Goal: Task Accomplishment & Management: Manage account settings

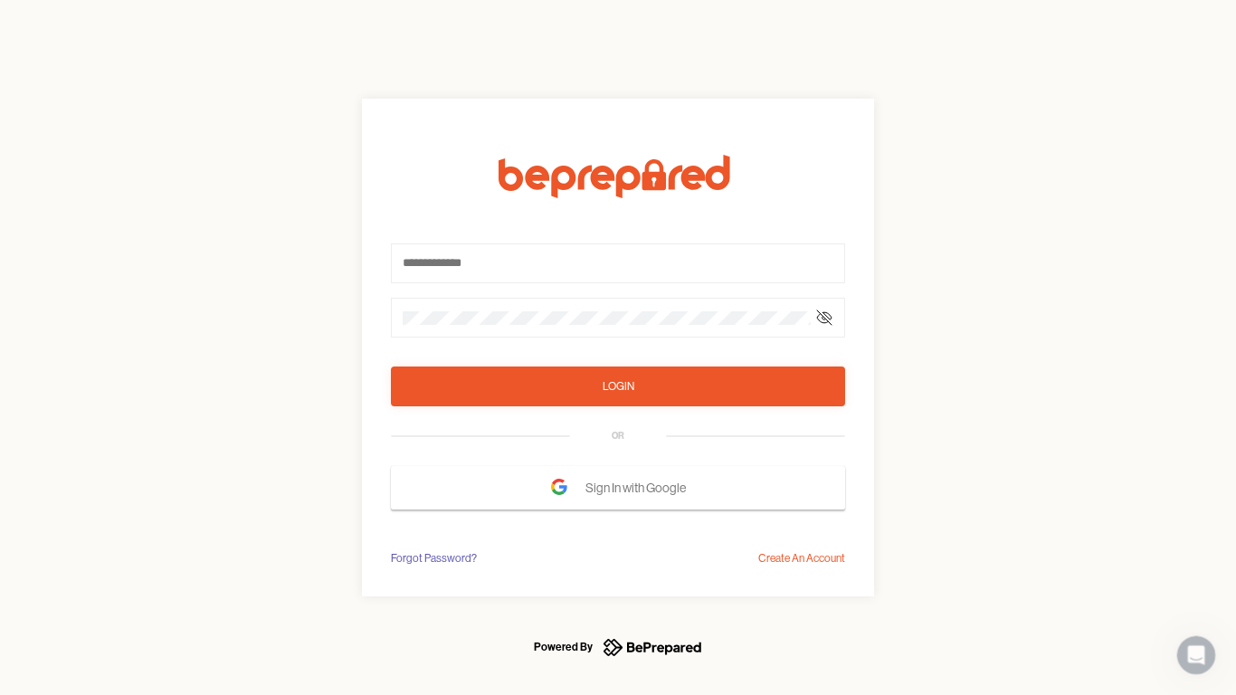
click at [618, 348] on form "Login OR Sign In with Google" at bounding box center [618, 332] width 454 height 355
click at [825, 318] on icon at bounding box center [824, 317] width 14 height 14
click at [618, 386] on div "Login" at bounding box center [619, 386] width 32 height 18
click at [618, 488] on span "Sign In with Google" at bounding box center [641, 488] width 110 height 33
click at [433, 558] on div "Forgot Password?" at bounding box center [434, 558] width 86 height 18
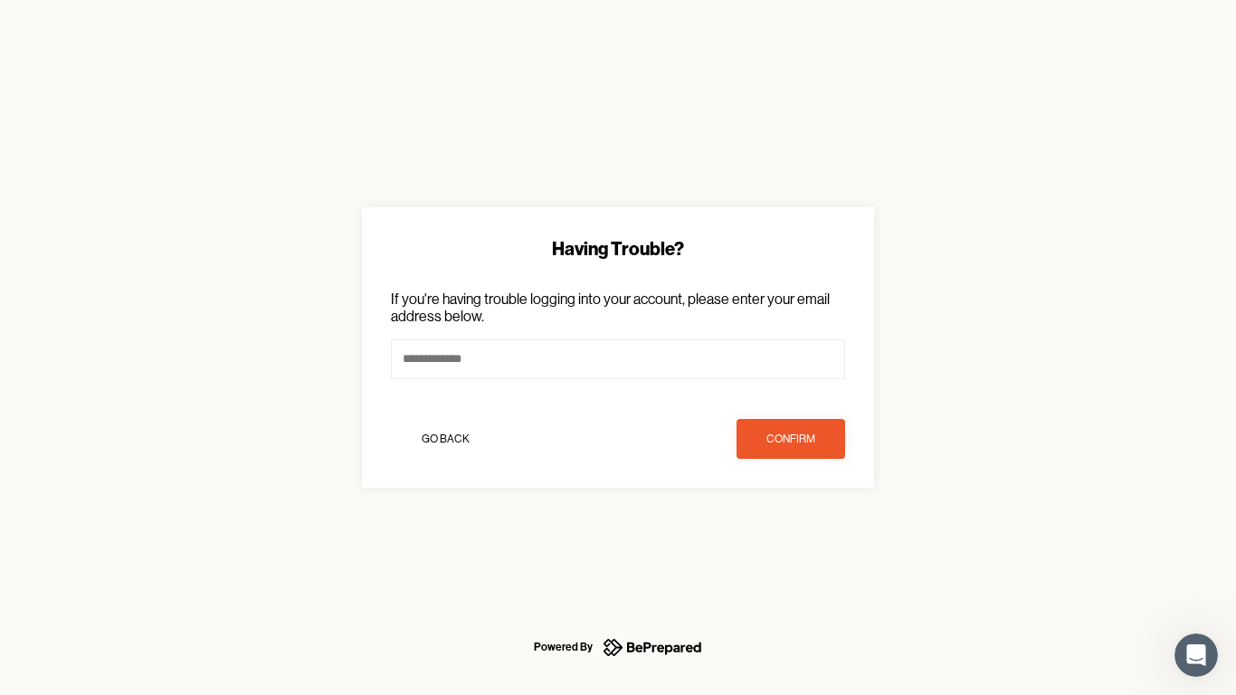
click at [802, 558] on div "Having Trouble? If you're having trouble logging into your account, please ente…" at bounding box center [618, 347] width 1236 height 695
click at [1197, 655] on icon "Open Intercom Messenger" at bounding box center [1197, 656] width 30 height 30
